Goal: Information Seeking & Learning: Learn about a topic

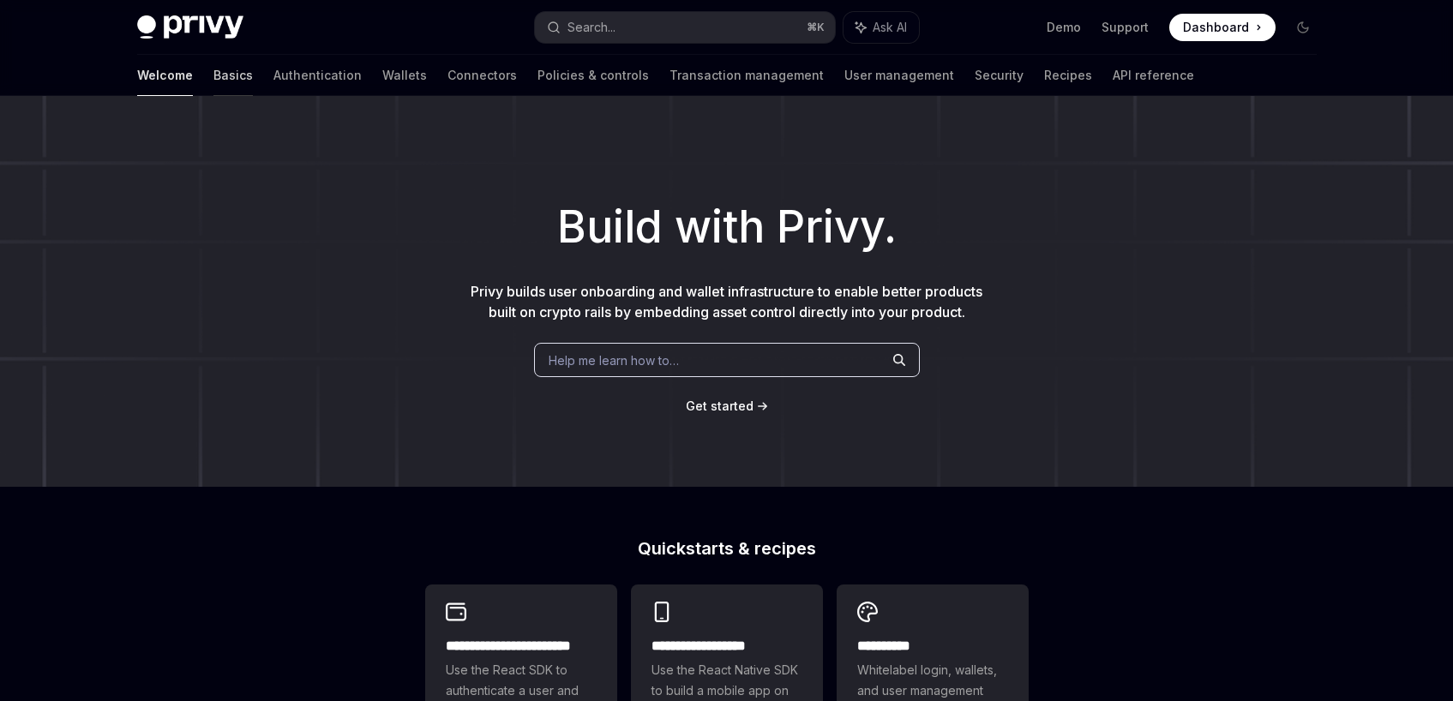
click at [213, 77] on link "Basics" at bounding box center [232, 75] width 39 height 41
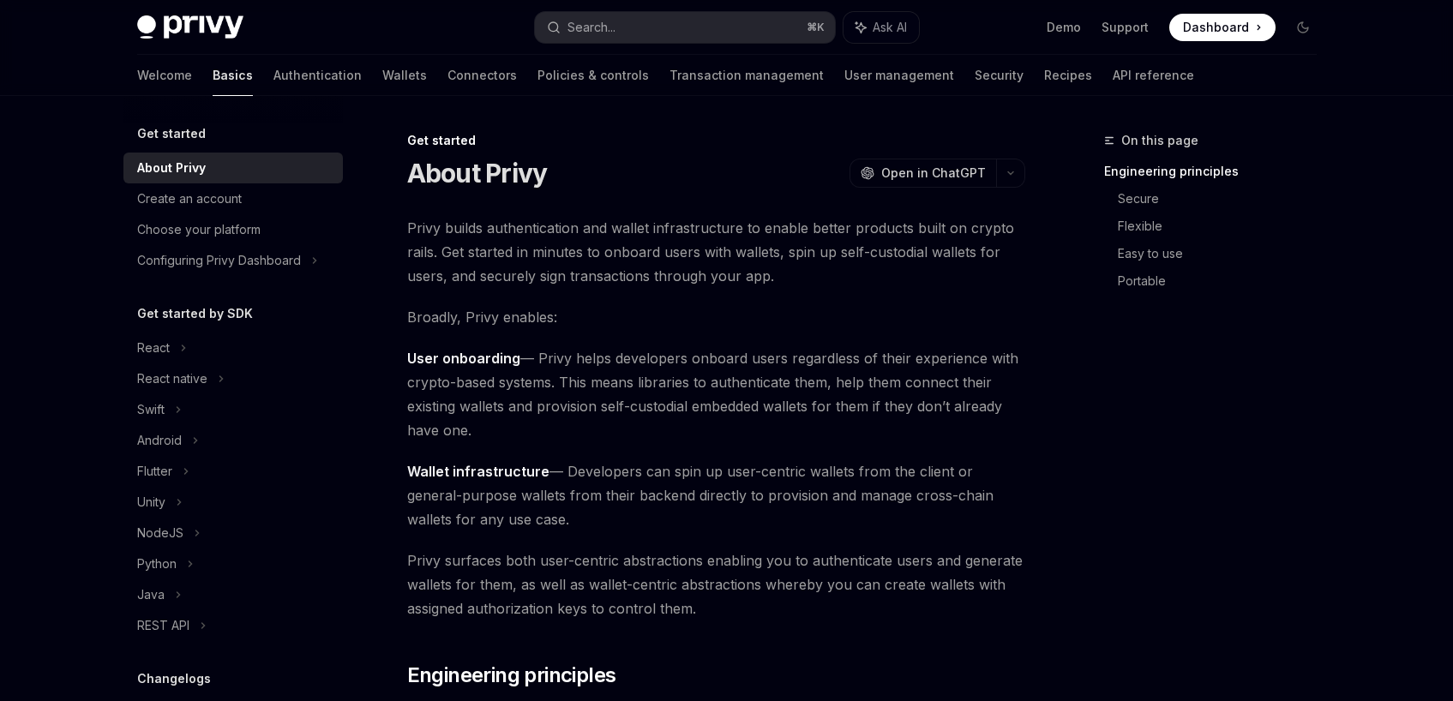
click at [195, 135] on h5 "Get started" at bounding box center [171, 133] width 69 height 21
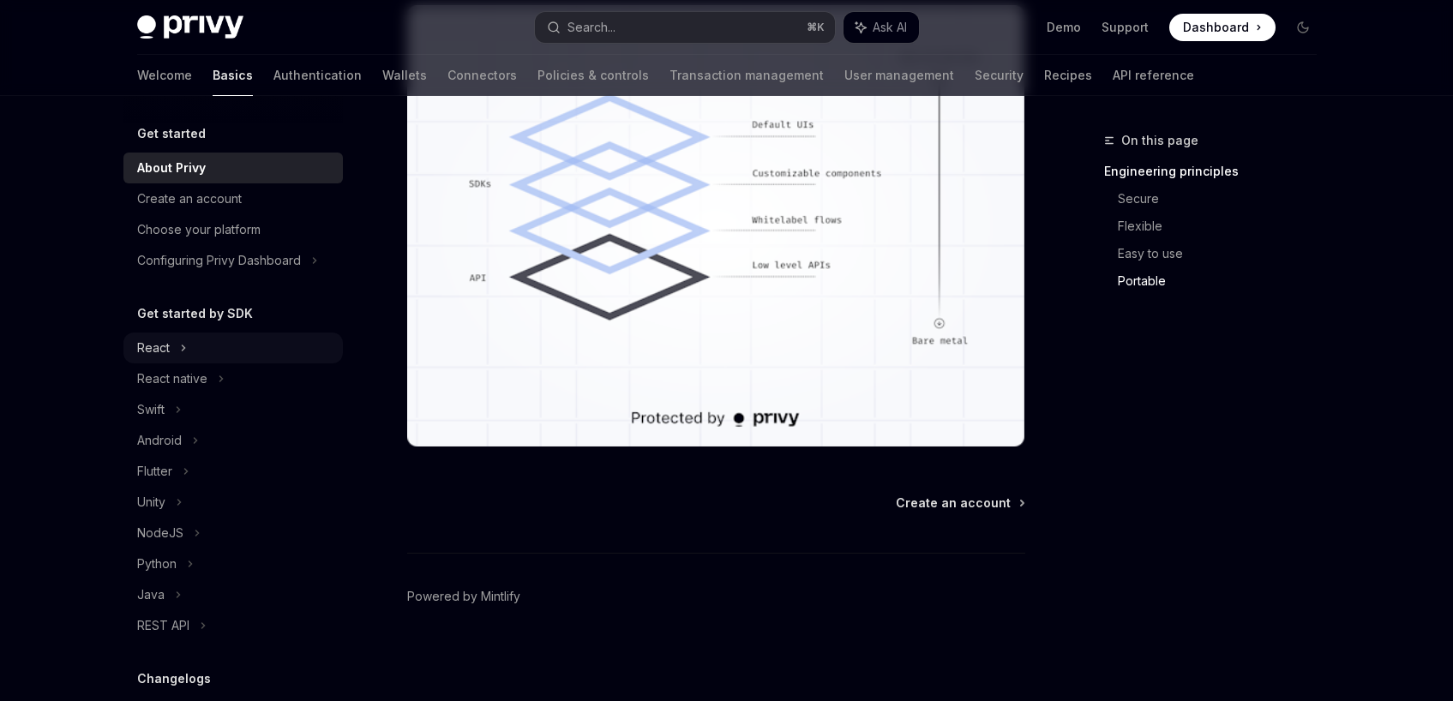
click at [170, 342] on div "React" at bounding box center [232, 348] width 219 height 31
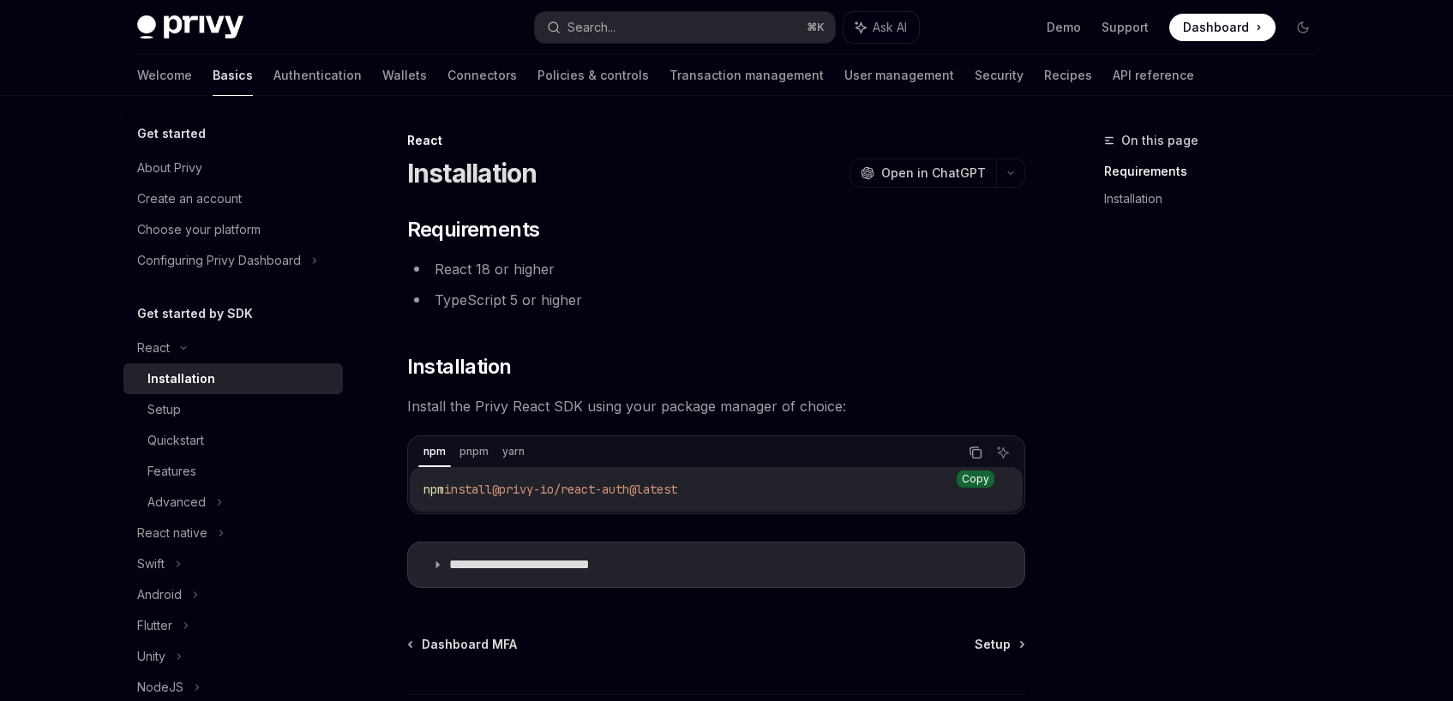
click at [977, 455] on icon "Copy the contents from the code block" at bounding box center [976, 453] width 14 height 14
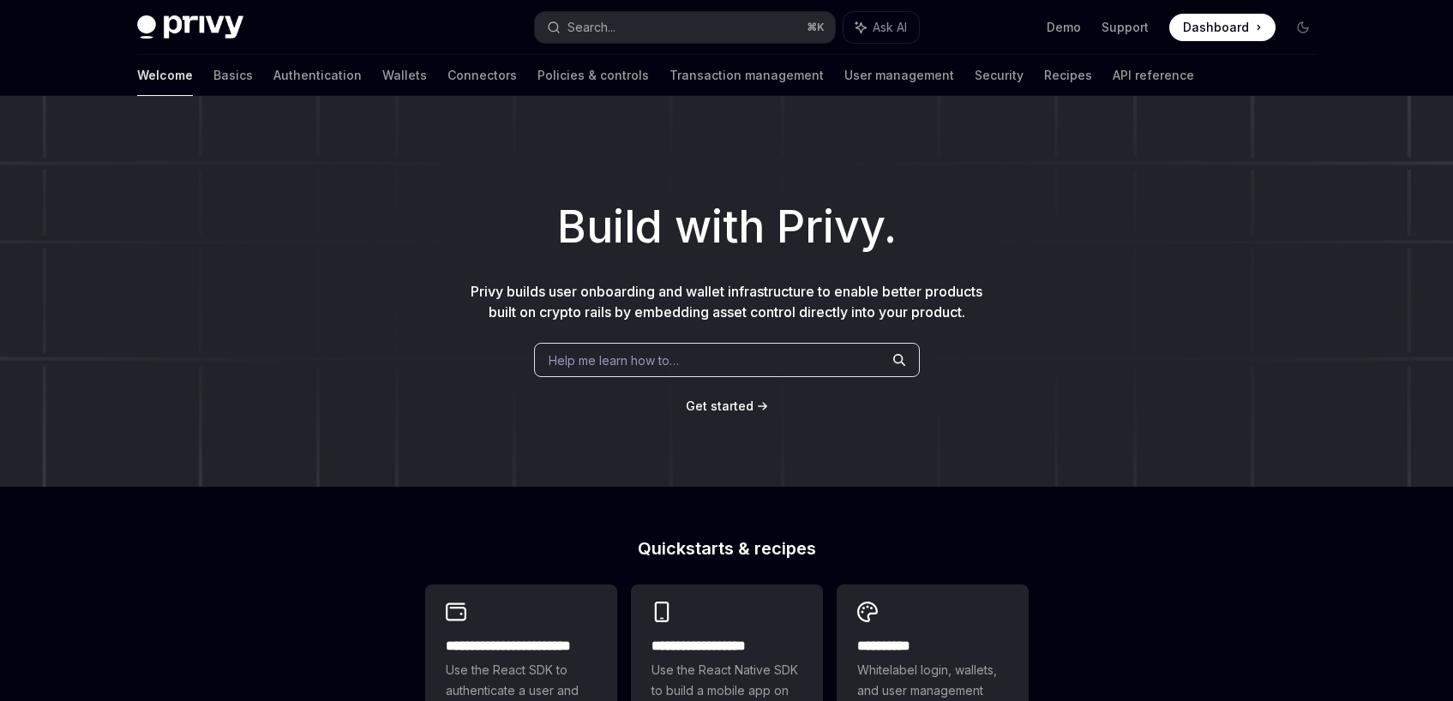
click at [193, 23] on img at bounding box center [190, 27] width 106 height 24
type textarea "*"
